Goal: Information Seeking & Learning: Learn about a topic

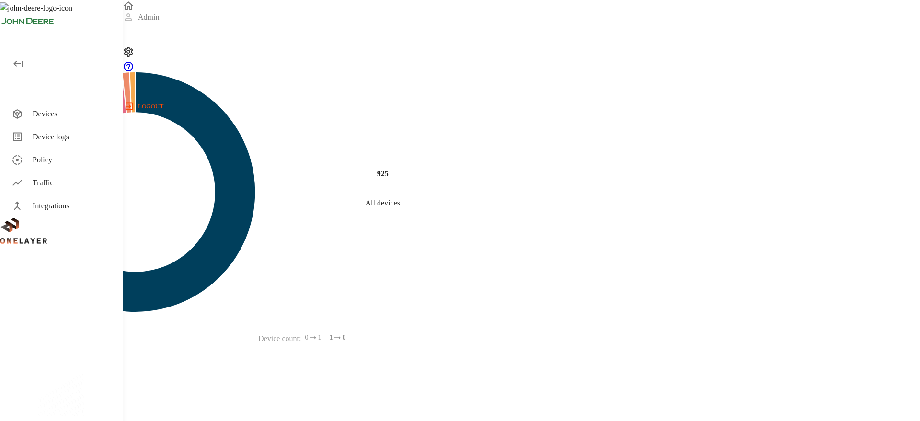
scroll to position [360, 0]
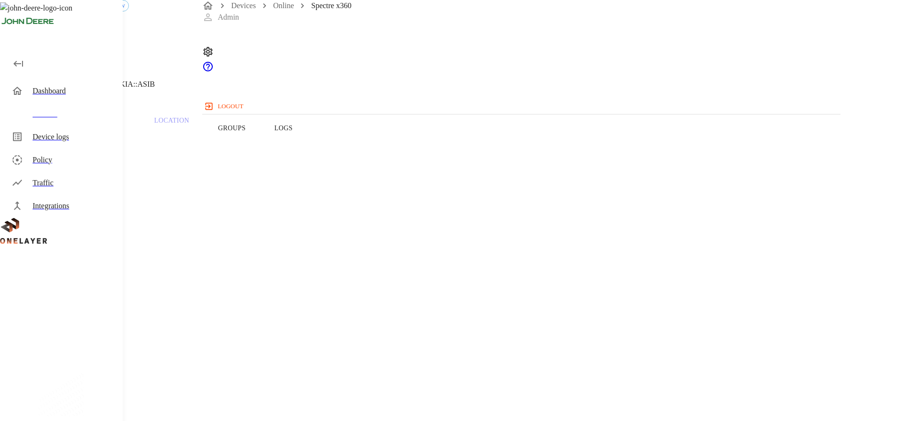
copy span "999400000625775"
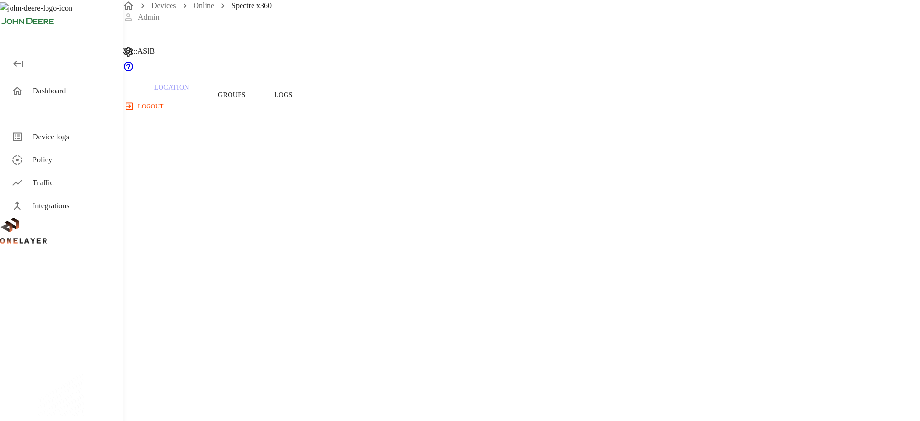
scroll to position [41, 0]
click at [11, 14] on icon at bounding box center [5, 7] width 11 height 11
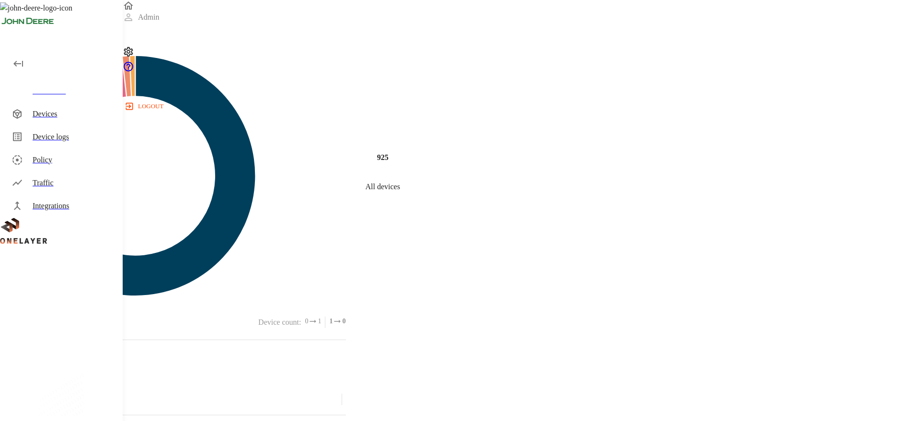
scroll to position [27, 0]
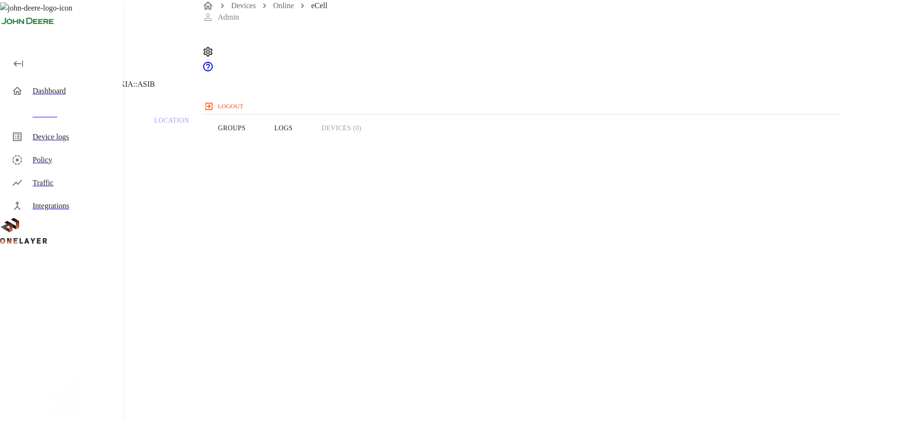
click at [11, 55] on icon at bounding box center [5, 48] width 11 height 11
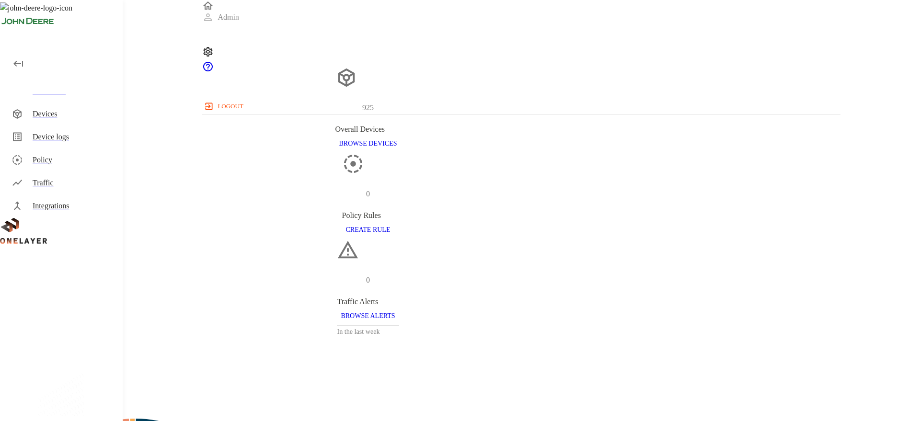
click at [57, 117] on div "Devices" at bounding box center [74, 113] width 82 height 11
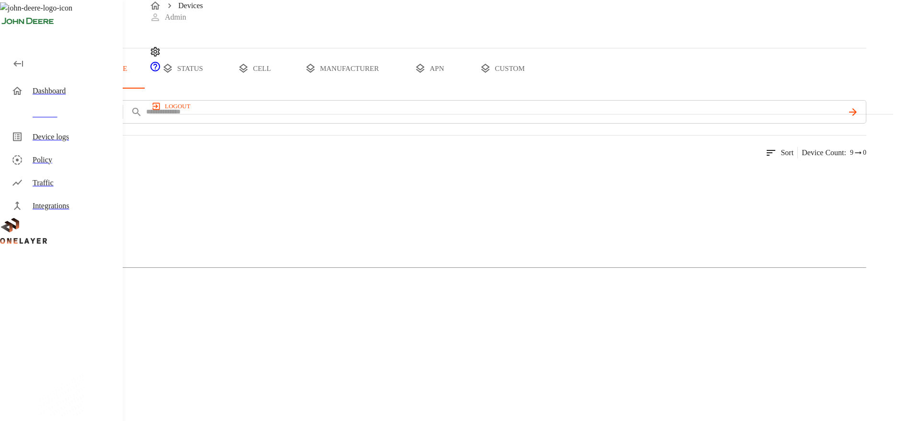
click at [218, 89] on button "status" at bounding box center [183, 68] width 72 height 40
click at [73, 368] on circle at bounding box center [48, 393] width 50 height 50
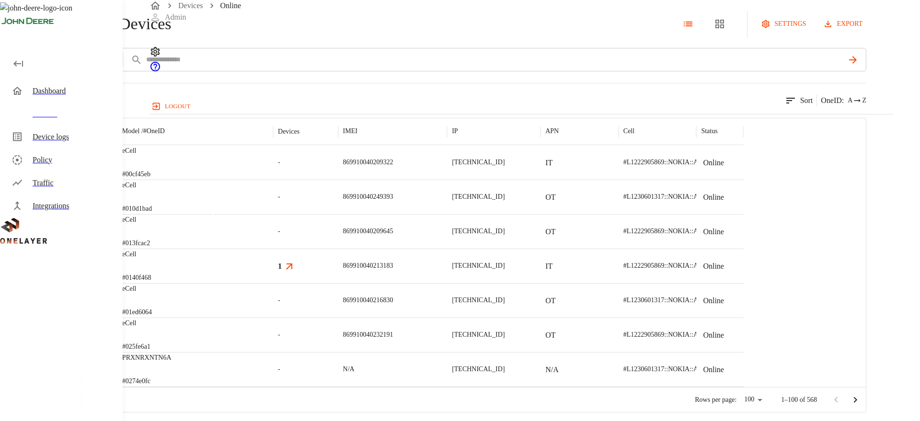
click at [82, 167] on img "MultiTech" at bounding box center [64, 163] width 35 height 10
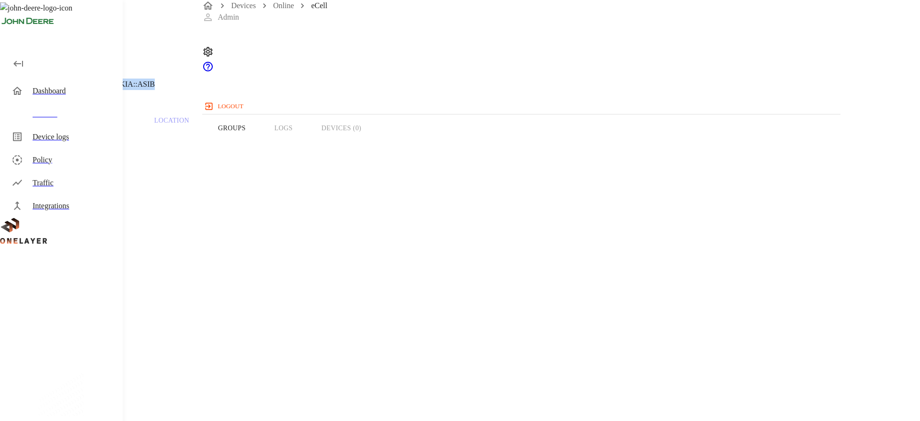
drag, startPoint x: 429, startPoint y: 101, endPoint x: 512, endPoint y: 102, distance: 82.4
click at [512, 98] on div "eCell [TECHNICAL_ID] #00cf45eb Cell #L1222905869::NOKIA::ASIB" at bounding box center [368, 49] width 736 height 98
click at [155, 90] on p "Cell #L1222905869::NOKIA::ASIB" at bounding box center [99, 84] width 112 height 11
